Goal: Navigation & Orientation: Find specific page/section

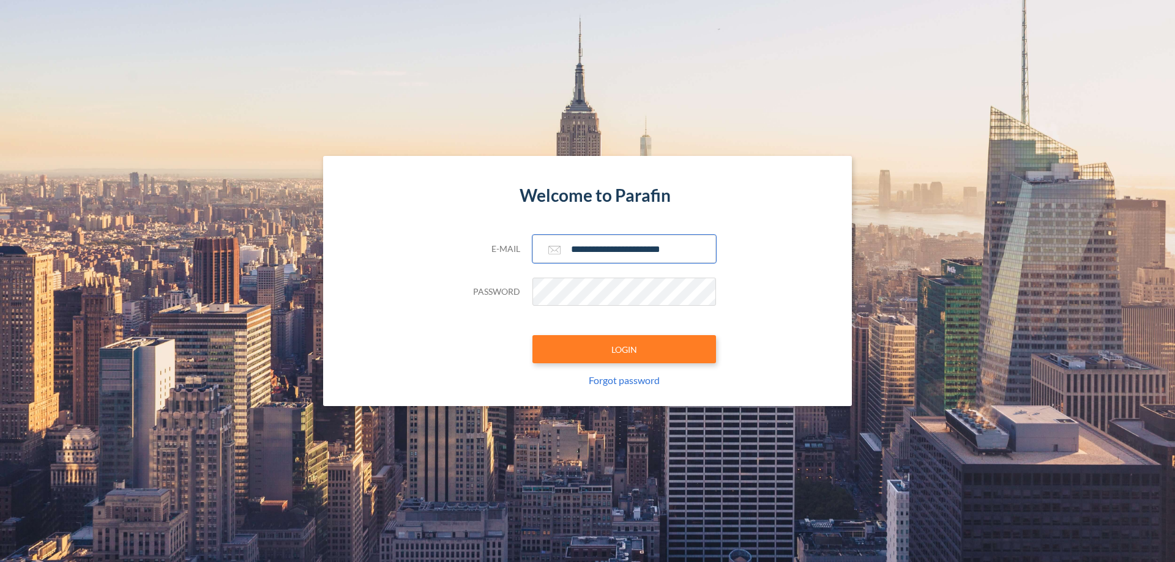
type input "**********"
click at [624, 349] on button "LOGIN" at bounding box center [624, 349] width 184 height 28
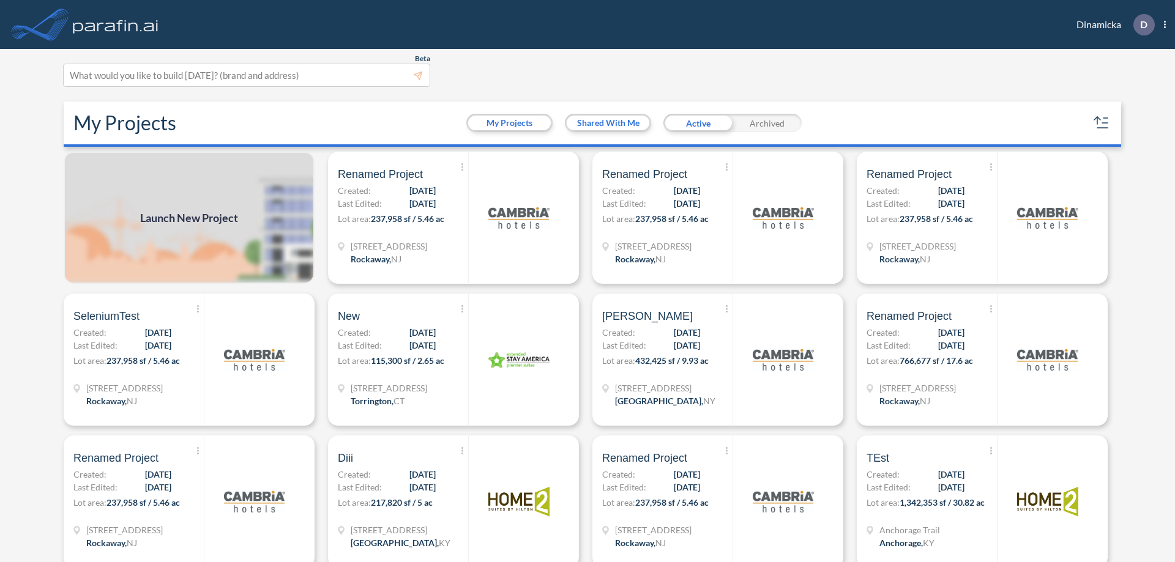
scroll to position [3, 0]
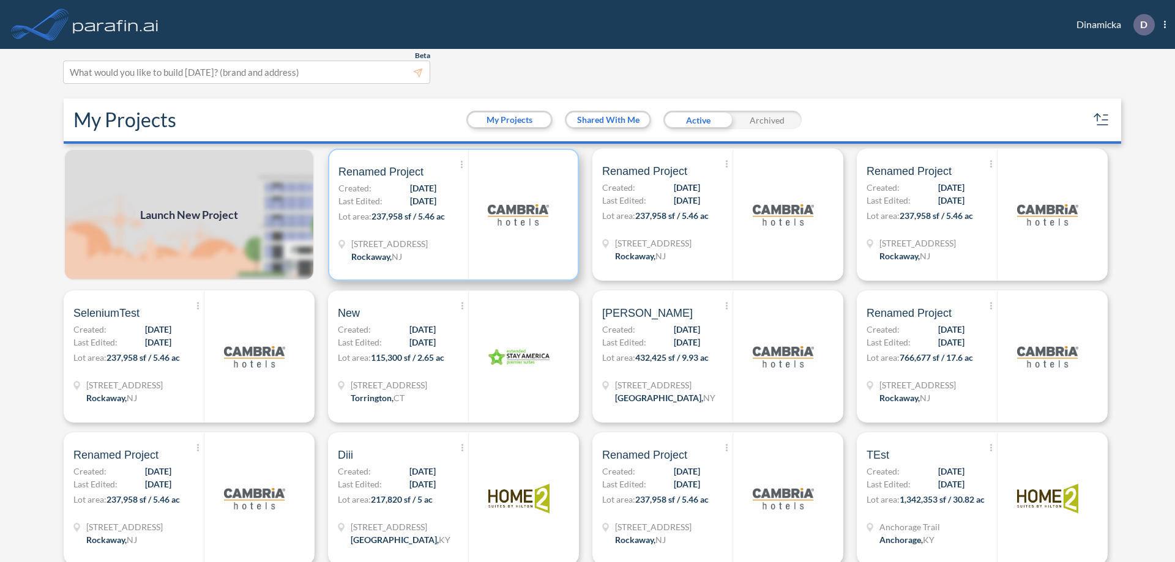
click at [451, 215] on p "Lot area: 237,958 sf / 5.46 ac" at bounding box center [403, 219] width 130 height 18
